Goal: Information Seeking & Learning: Find specific fact

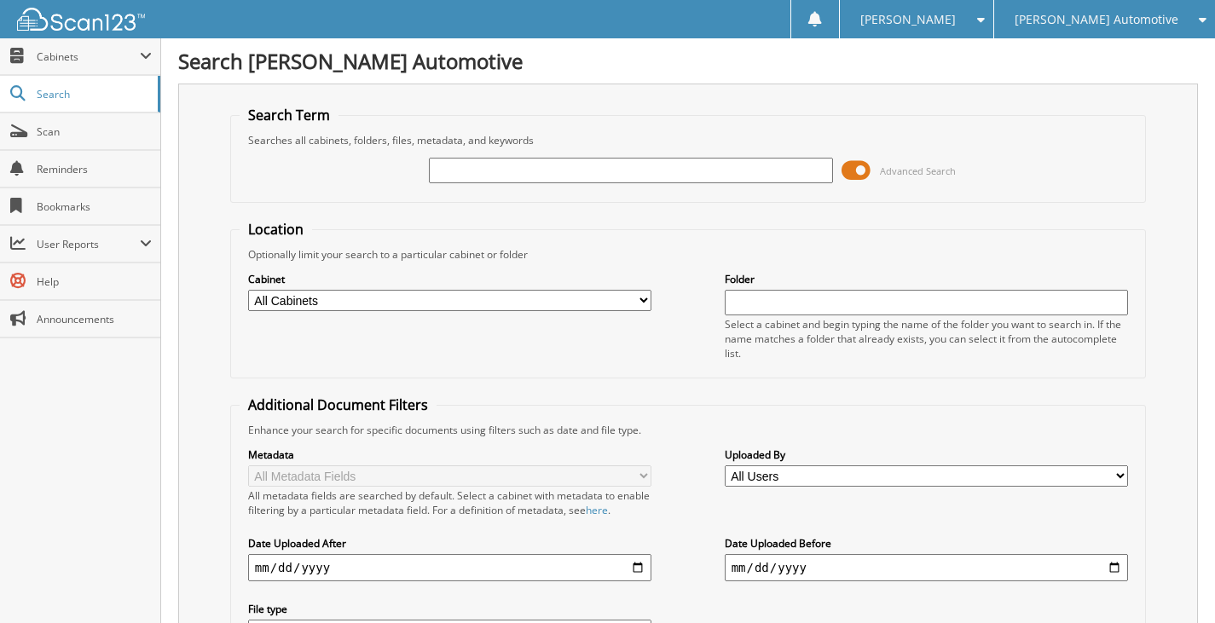
click at [476, 165] on input "text" at bounding box center [631, 171] width 404 height 26
type input "25511"
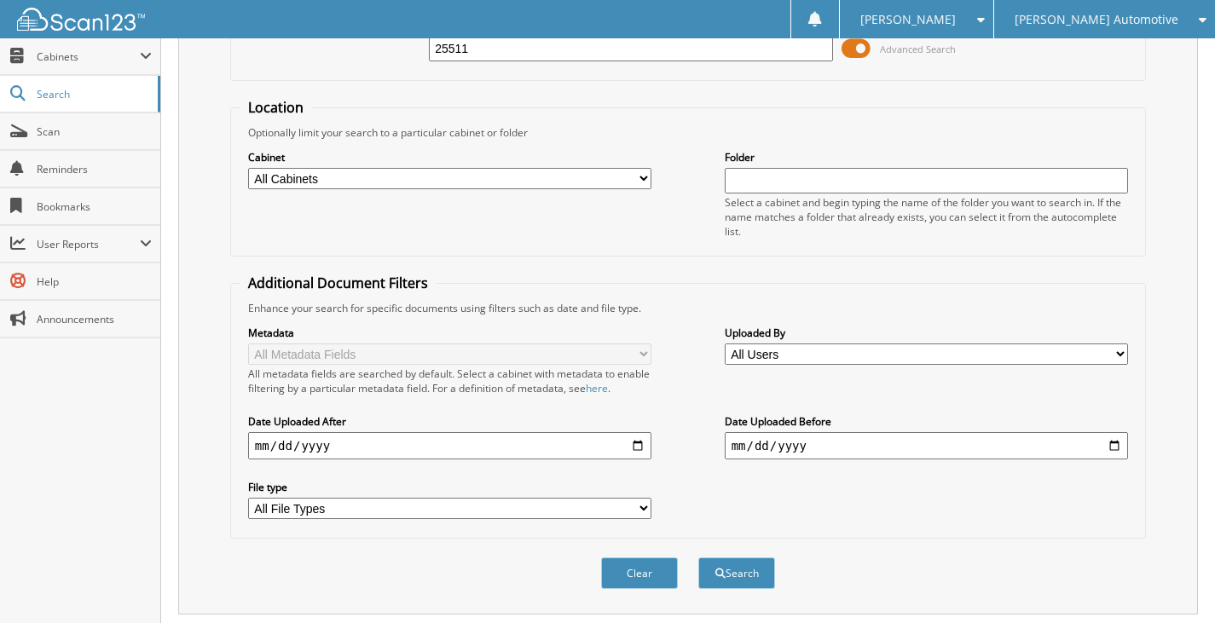
scroll to position [512, 0]
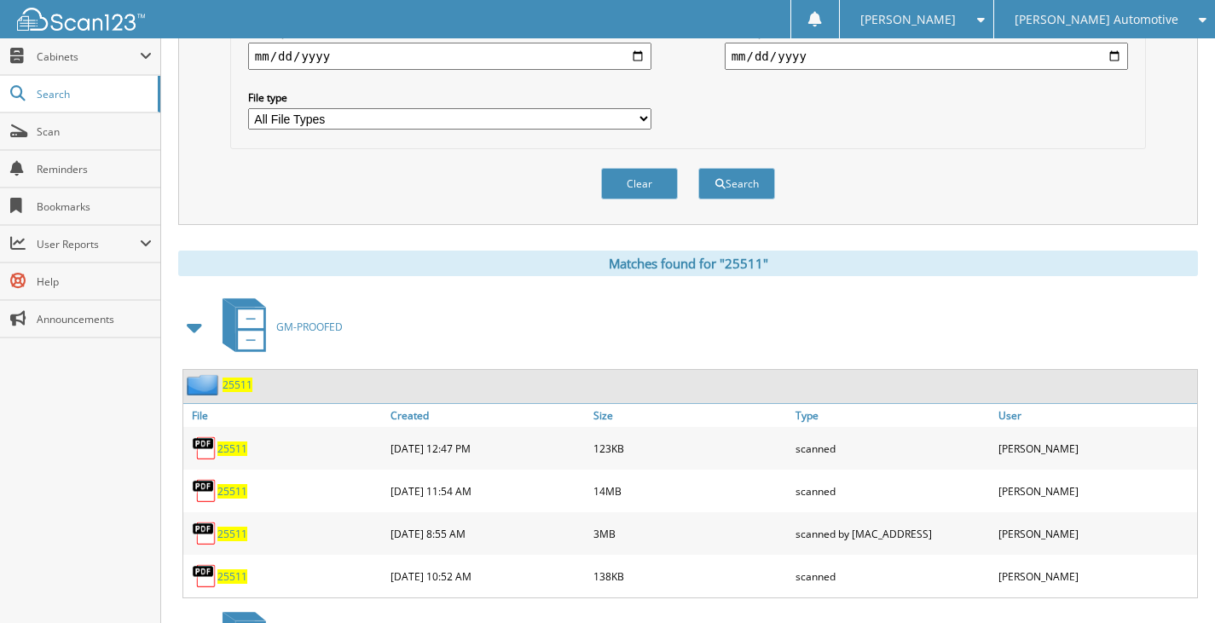
click at [242, 390] on span "25511" at bounding box center [238, 385] width 30 height 14
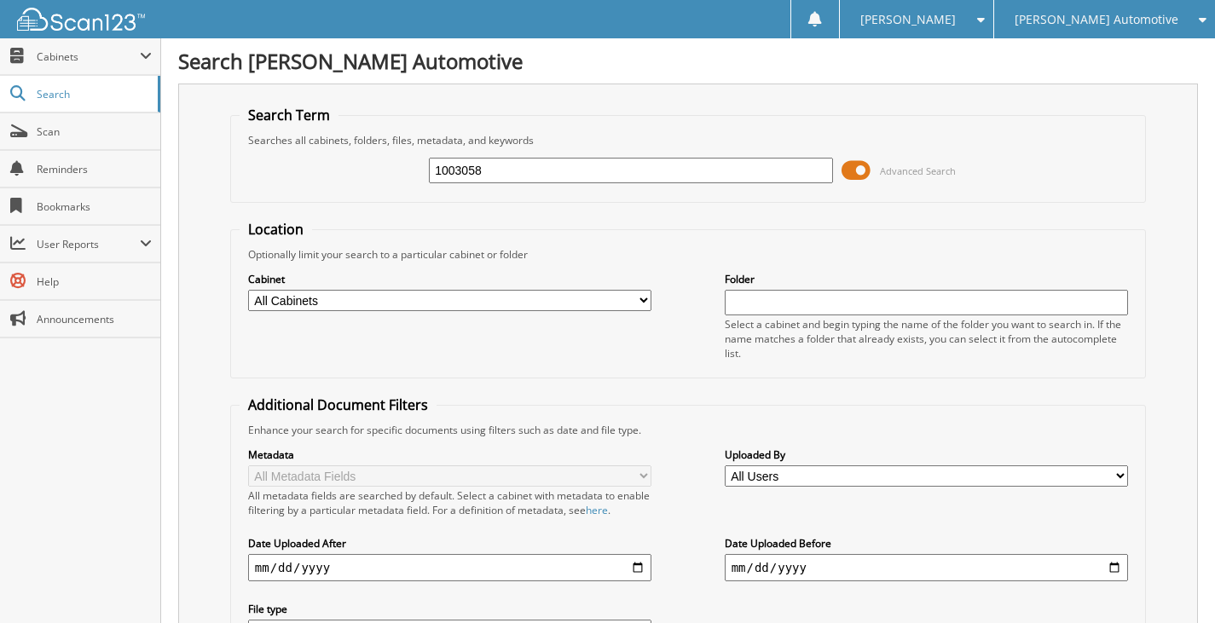
type input "1003058"
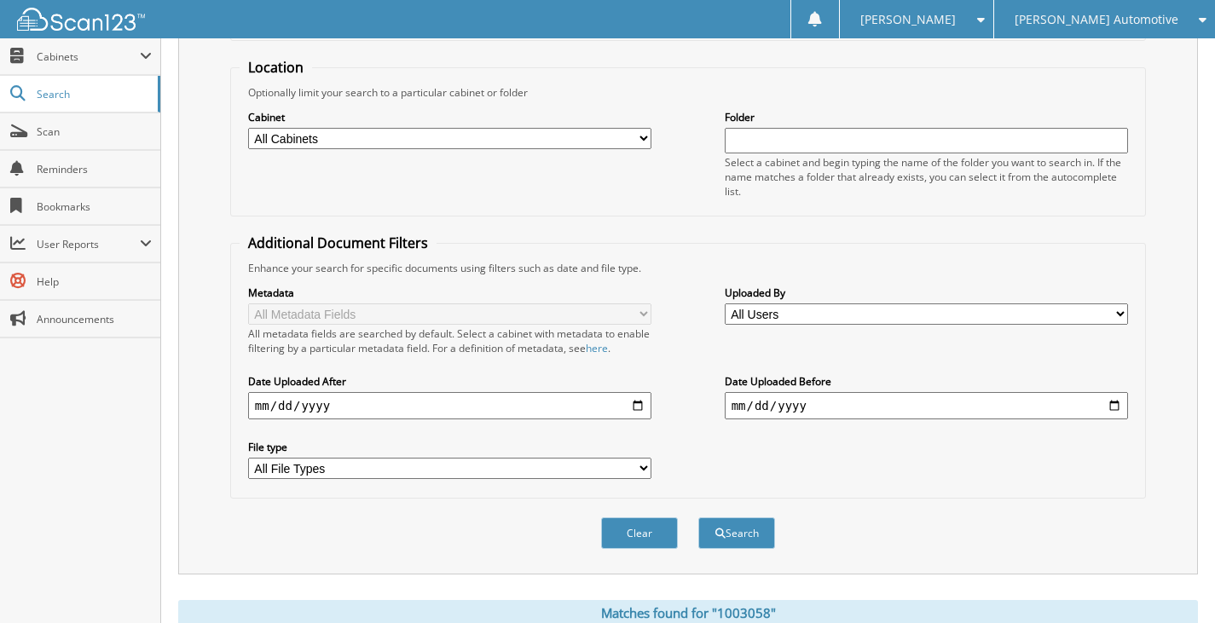
scroll to position [411, 0]
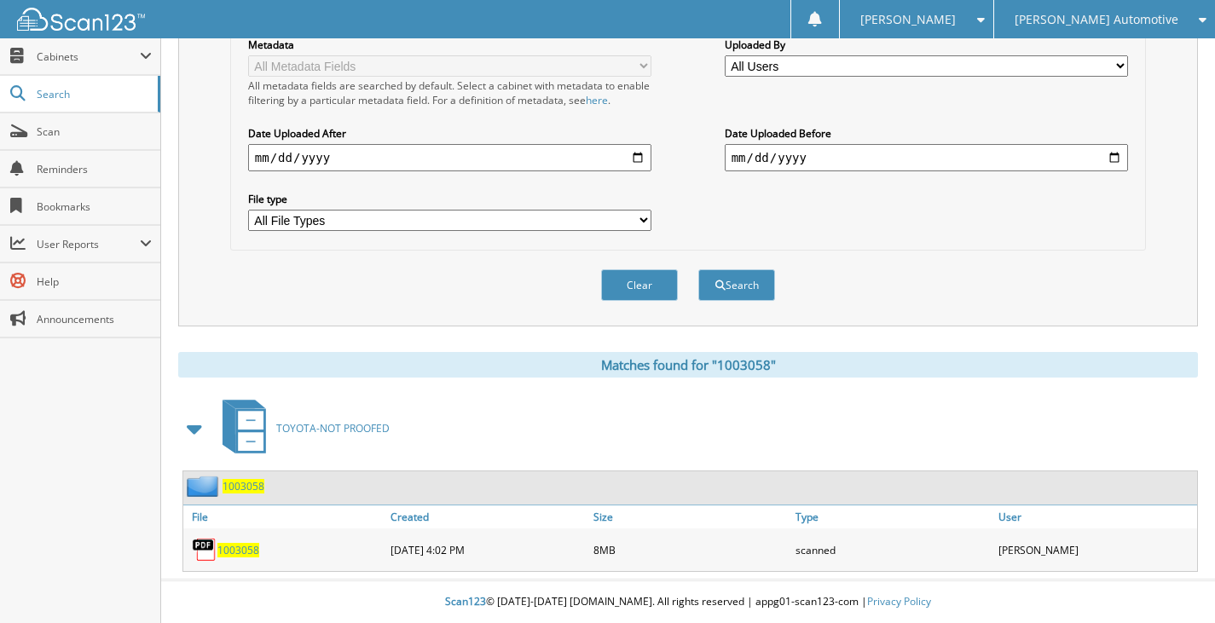
click at [240, 489] on span "1003058" at bounding box center [244, 486] width 42 height 14
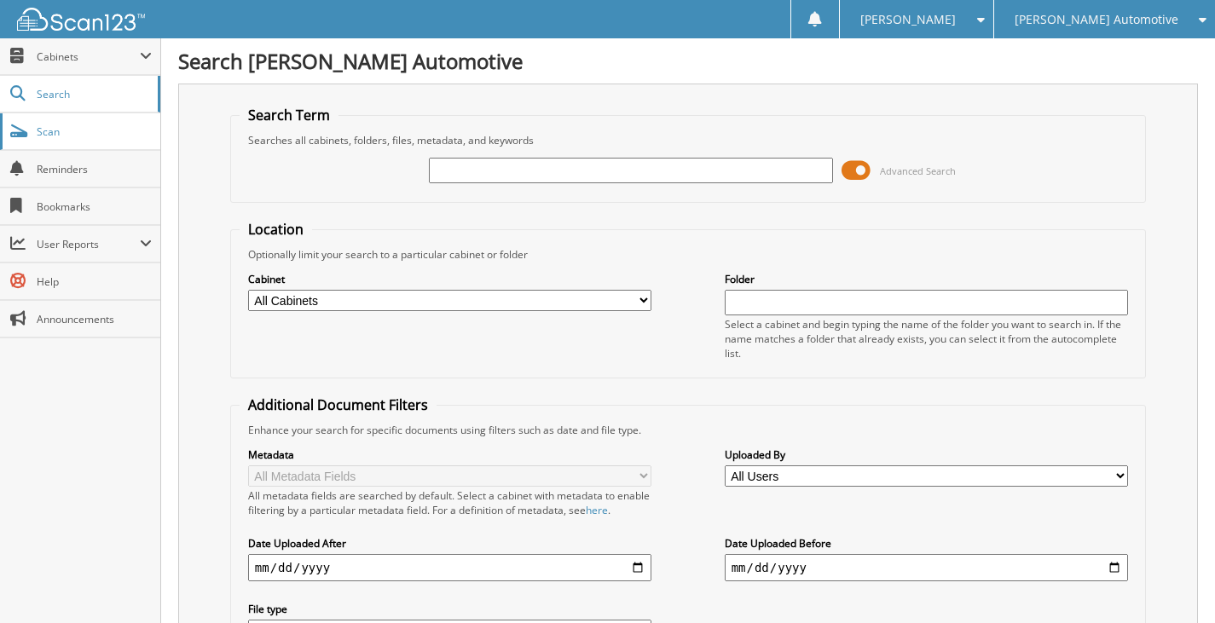
click at [93, 127] on span "Scan" at bounding box center [94, 131] width 115 height 14
click at [494, 175] on input "text" at bounding box center [631, 171] width 404 height 26
type input "25522"
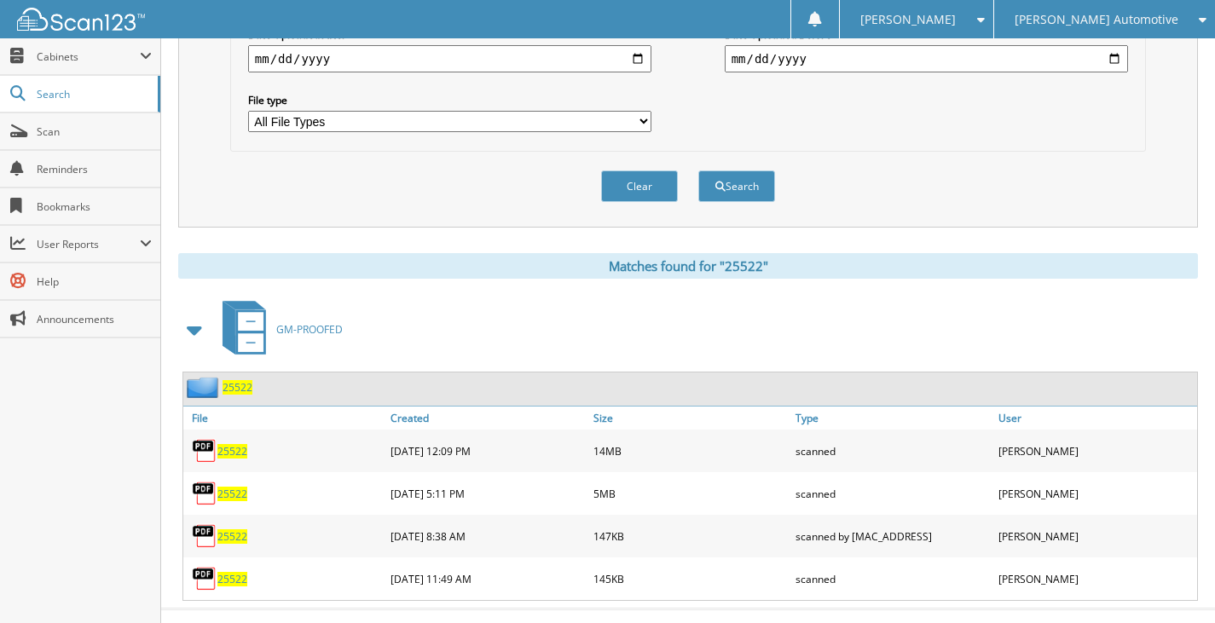
scroll to position [512, 0]
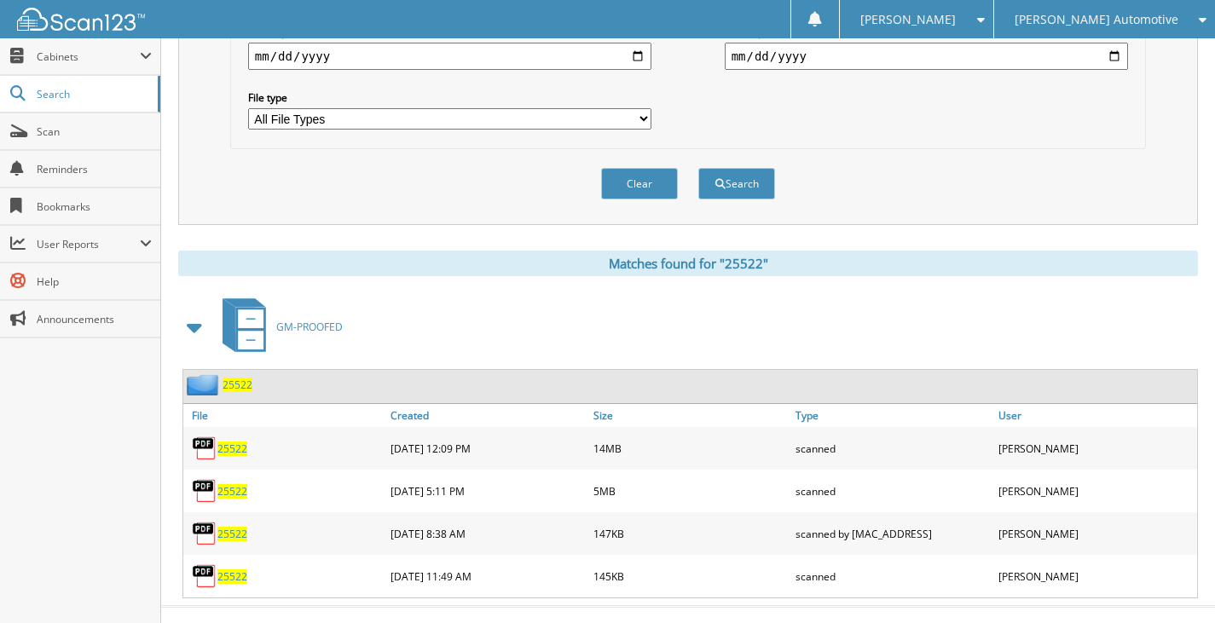
click at [246, 396] on div "25522" at bounding box center [690, 386] width 1014 height 33
click at [239, 387] on span "25522" at bounding box center [238, 385] width 30 height 14
